Goal: Task Accomplishment & Management: Use online tool/utility

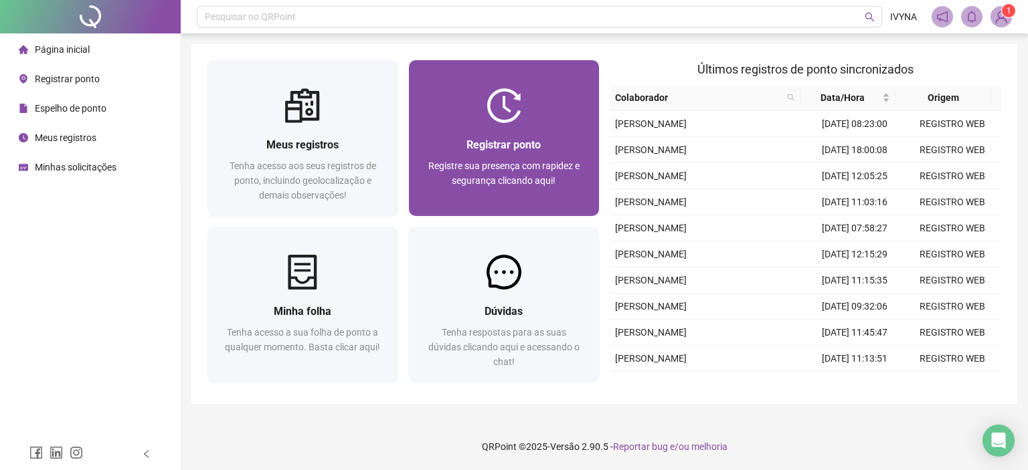
click at [494, 133] on div "Registrar ponto Registre sua presença com rapidez e segurança clicando aqui!" at bounding box center [504, 169] width 191 height 93
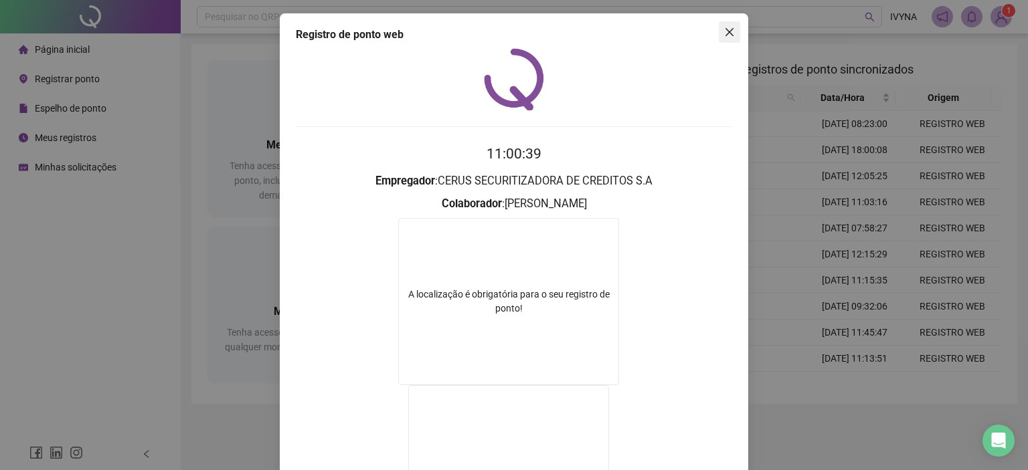
click at [728, 25] on button "Close" at bounding box center [729, 31] width 21 height 21
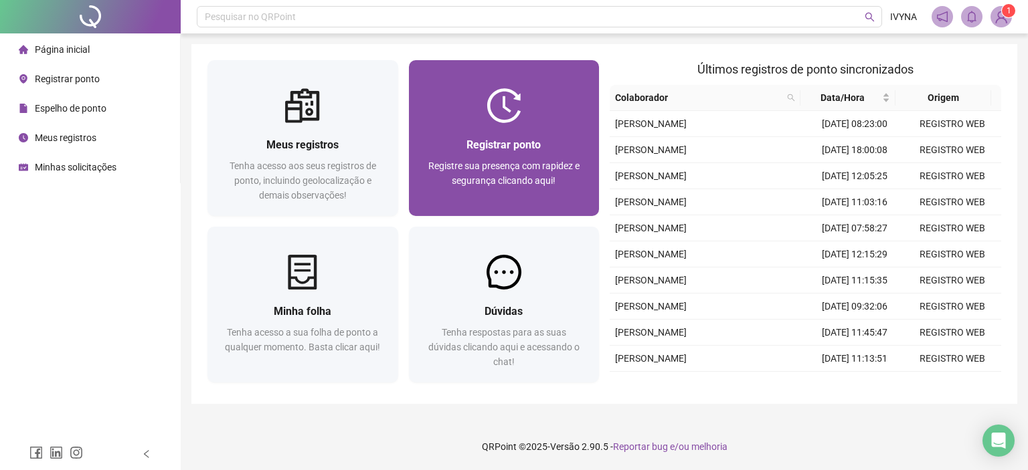
click at [509, 140] on span "Registrar ponto" at bounding box center [503, 144] width 74 height 13
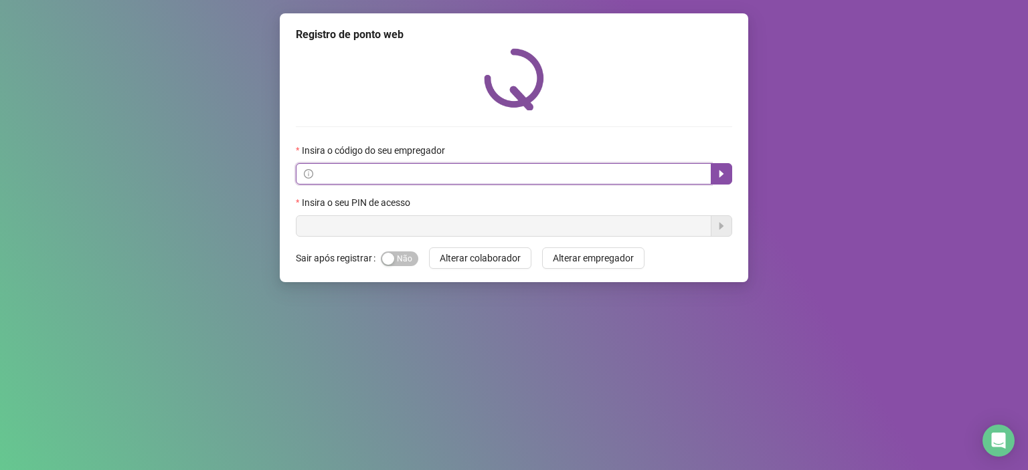
click at [466, 176] on input "text" at bounding box center [509, 174] width 387 height 15
click at [422, 176] on input "text" at bounding box center [509, 174] width 387 height 15
click at [432, 180] on input "text" at bounding box center [509, 174] width 387 height 15
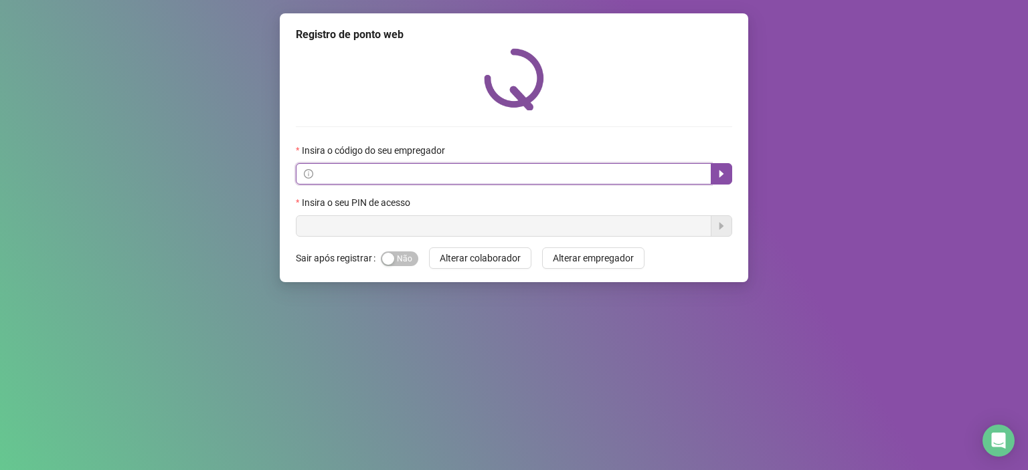
click at [432, 180] on input "text" at bounding box center [509, 174] width 387 height 15
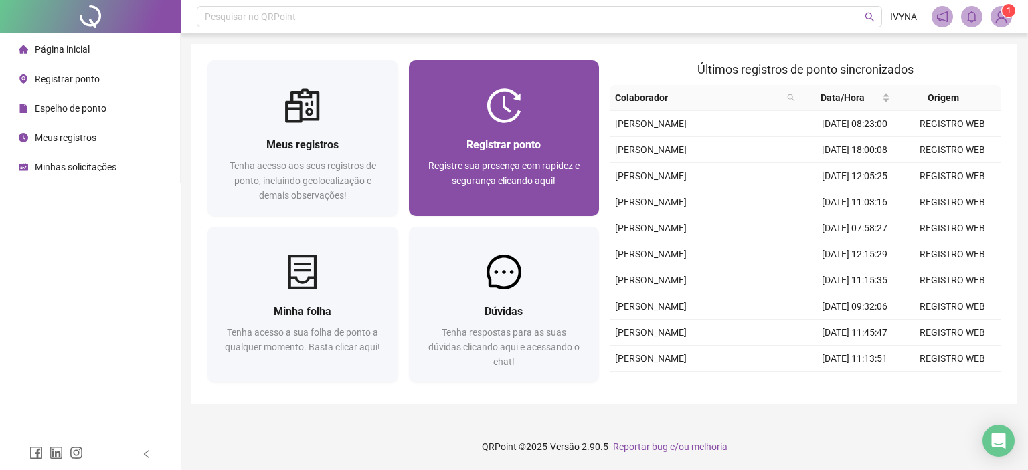
click at [506, 140] on span "Registrar ponto" at bounding box center [503, 144] width 74 height 13
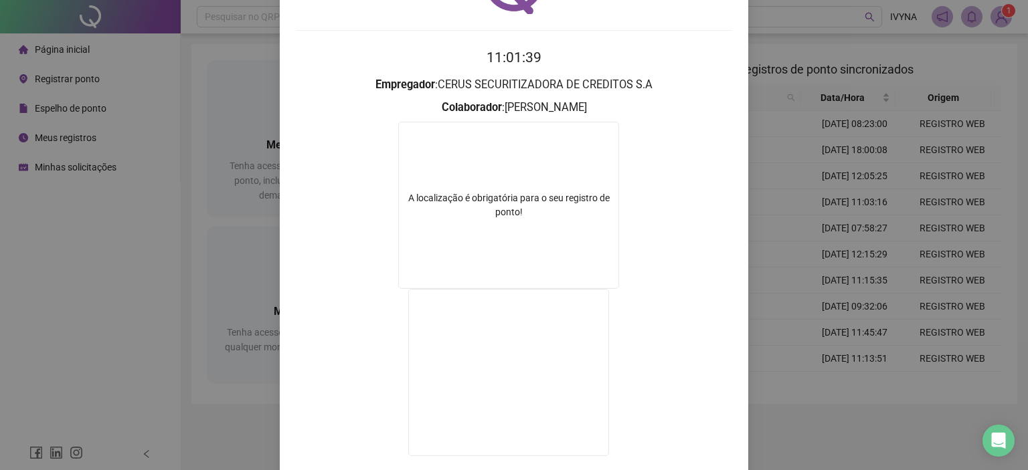
scroll to position [67, 0]
